Goal: Complete application form: Complete application form

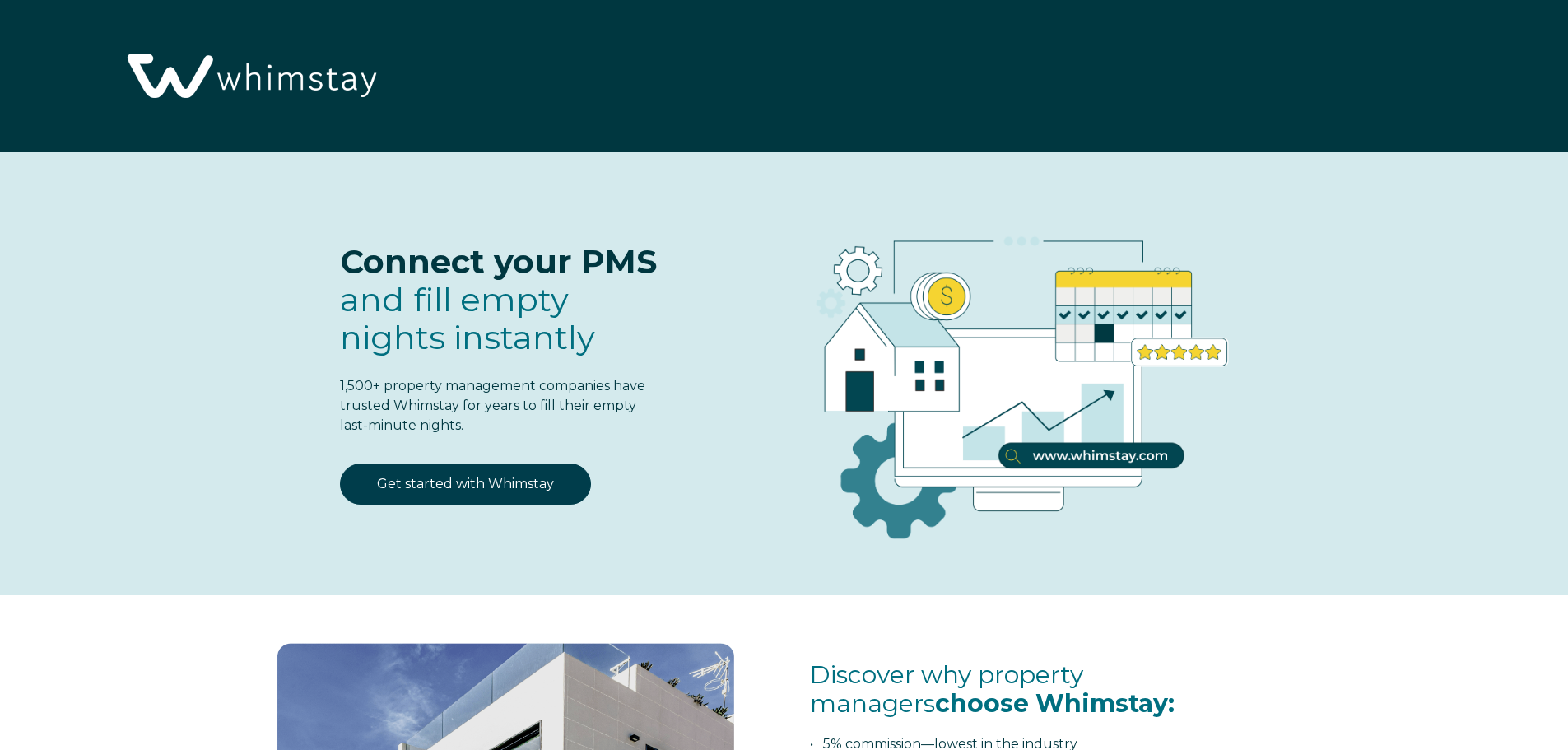
select select "US"
select select "Standard"
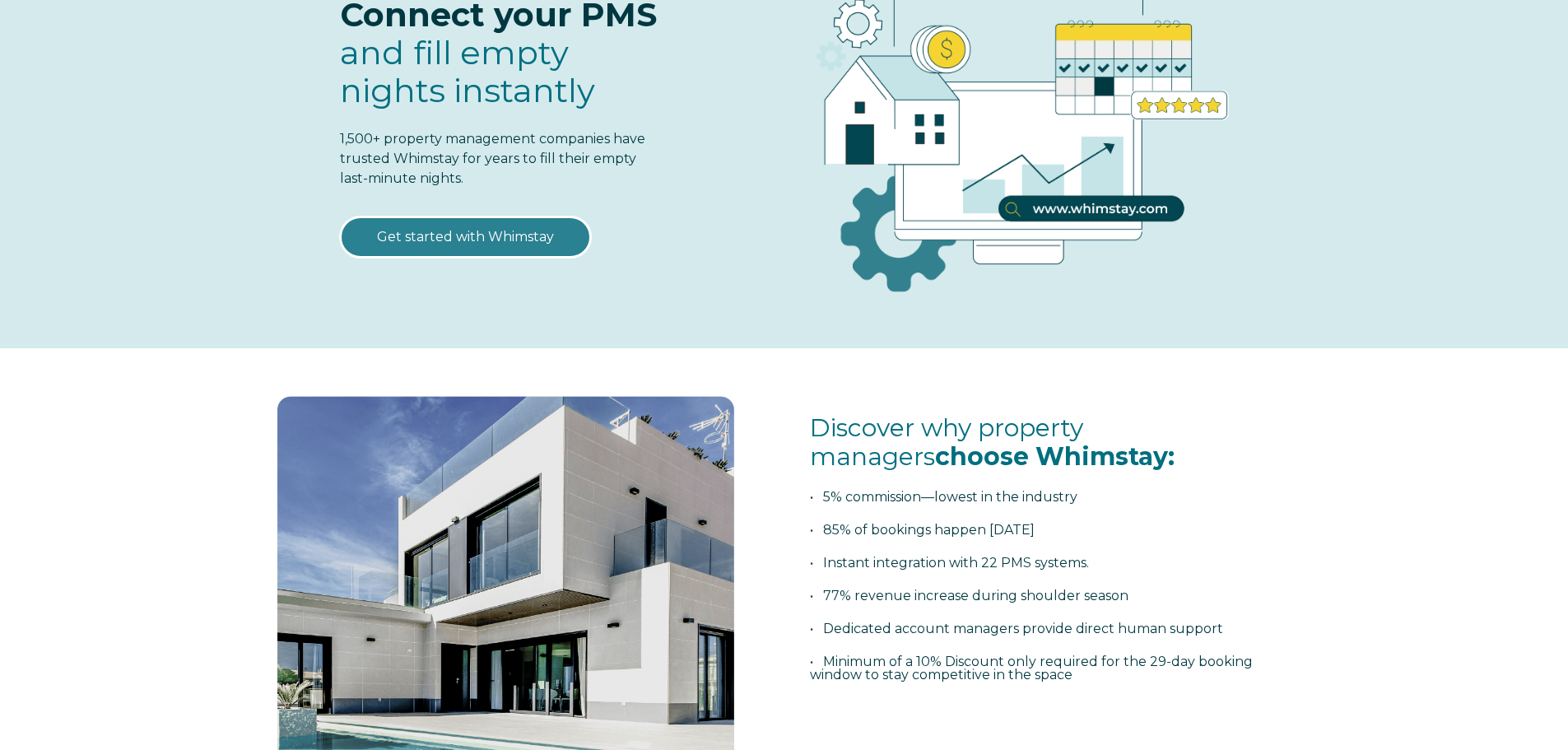
click at [451, 241] on link "Get started with Whimstay" at bounding box center [466, 237] width 251 height 41
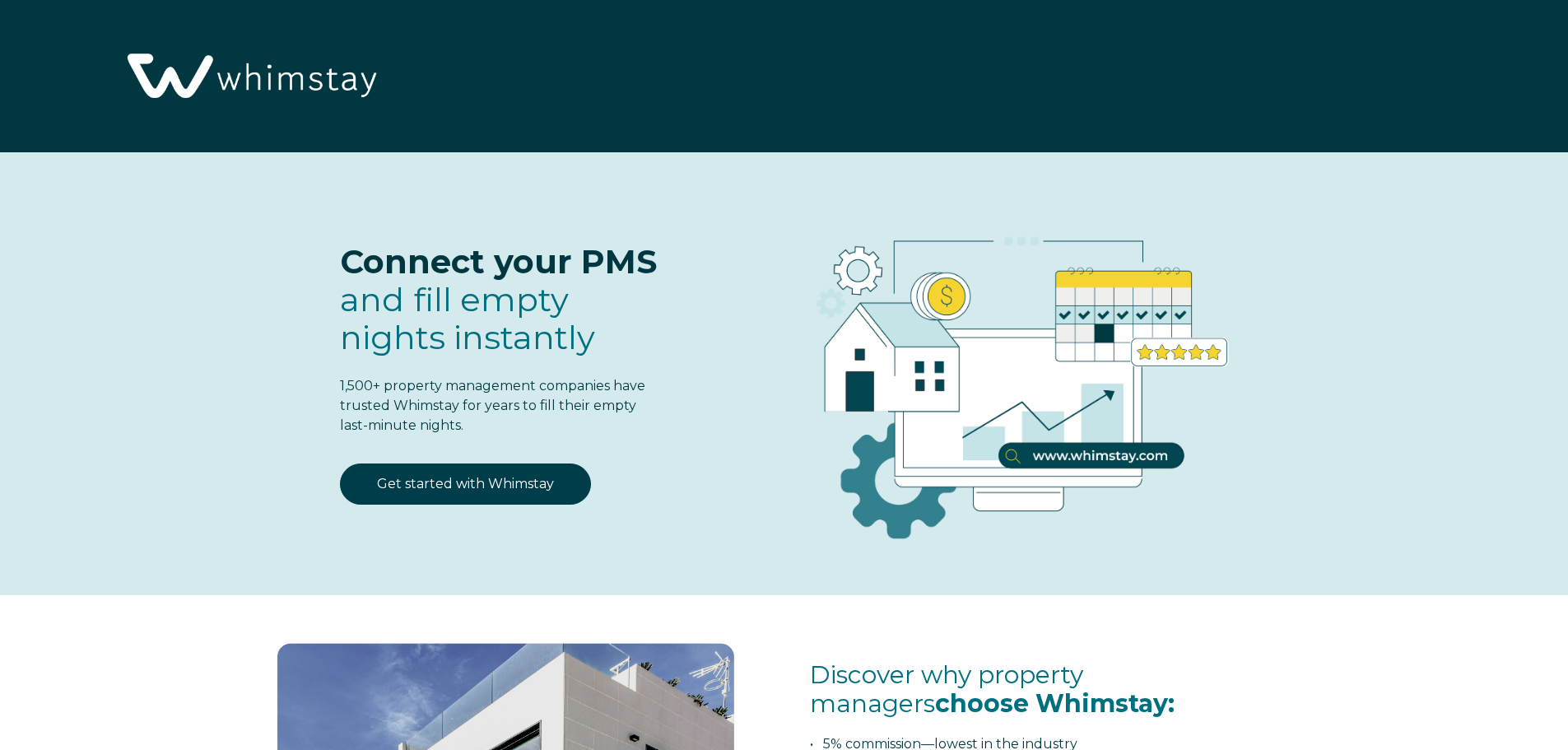
select select "US"
select select "Standard"
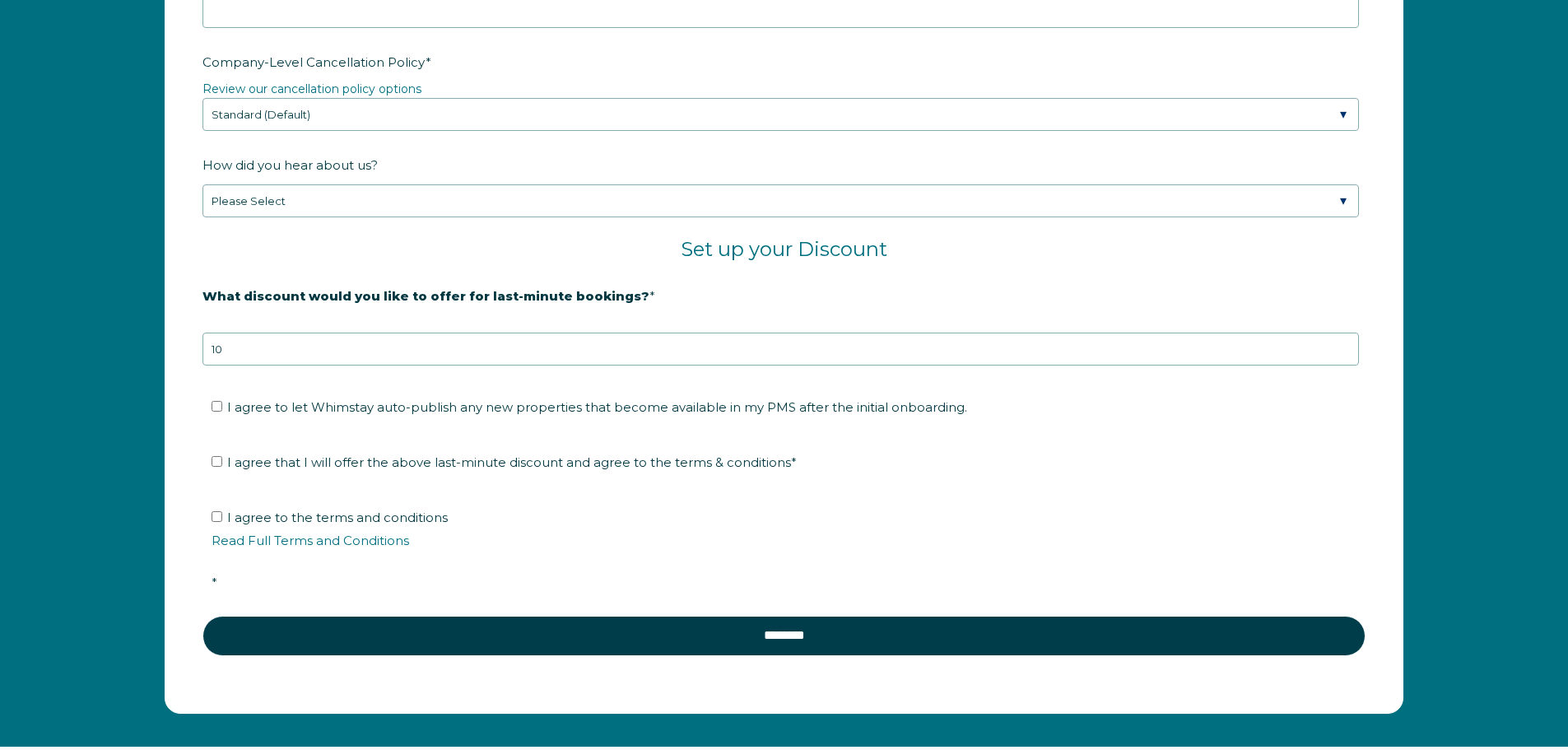
scroll to position [2732, 0]
